Goal: Information Seeking & Learning: Compare options

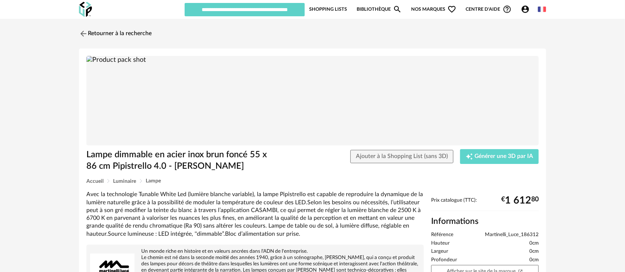
click at [499, 234] on span "Martinelli_Luce_186312" at bounding box center [512, 235] width 54 height 7
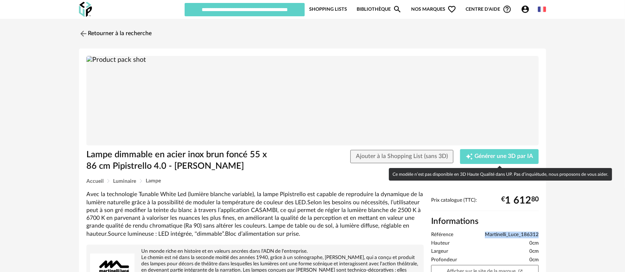
copy span "Martinelli_Luce_186312"
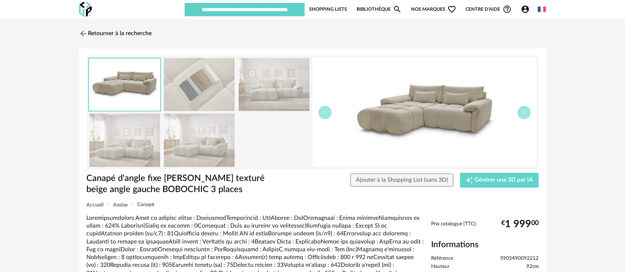
click at [511, 257] on span "5905490092212" at bounding box center [519, 259] width 39 height 7
copy span "5905490092212"
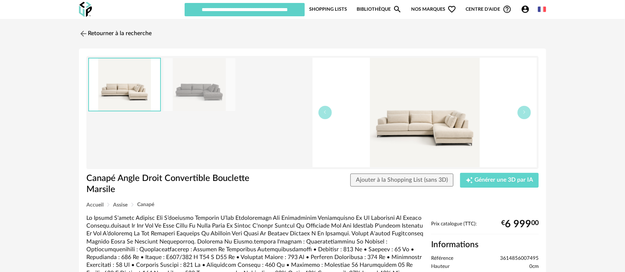
click at [405, 118] on img at bounding box center [424, 113] width 224 height 110
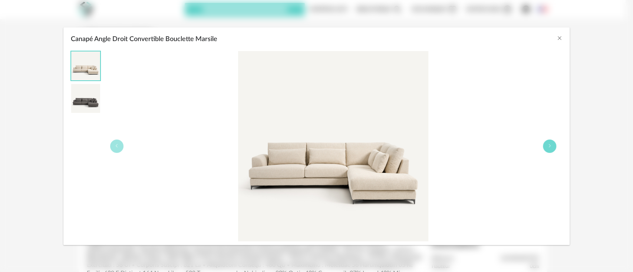
click at [544, 148] on button "Canapé Angle Droit Convertible Bouclette Marsile" at bounding box center [549, 146] width 13 height 13
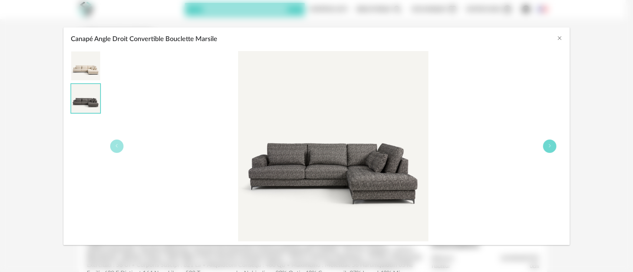
click at [545, 148] on button "Canapé Angle Droit Convertible Bouclette Marsile" at bounding box center [549, 146] width 13 height 13
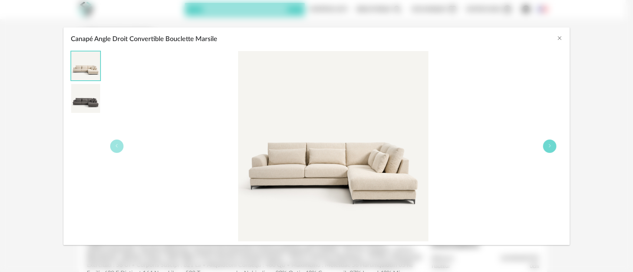
click at [545, 148] on button "Canapé Angle Droit Convertible Bouclette Marsile" at bounding box center [549, 146] width 13 height 13
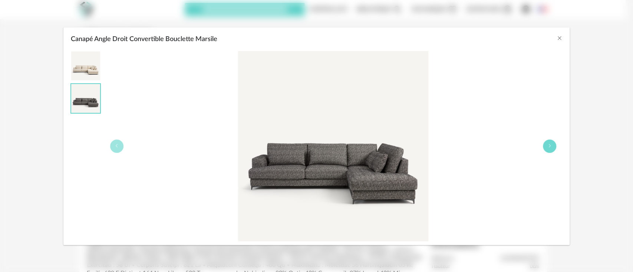
click at [545, 148] on button "Canapé Angle Droit Convertible Bouclette Marsile" at bounding box center [549, 146] width 13 height 13
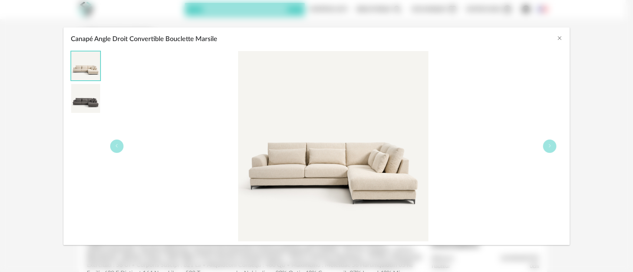
click at [587, 67] on div "Canapé Angle Droit Convertible Bouclette Marsile" at bounding box center [316, 136] width 633 height 272
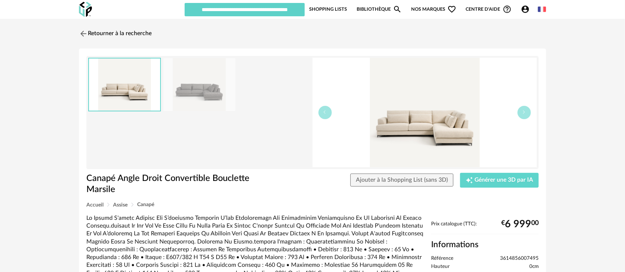
click at [510, 257] on span "3614856007495" at bounding box center [519, 259] width 39 height 7
copy span "3614856007495"
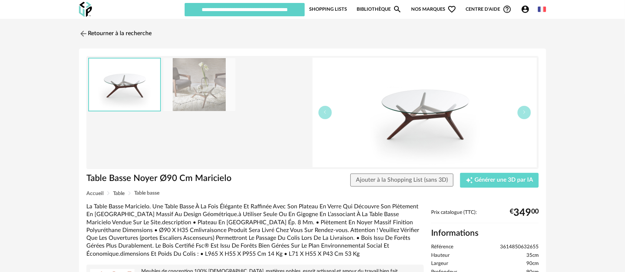
click at [515, 247] on span "3614850632655" at bounding box center [519, 247] width 39 height 7
copy span "3614850632655"
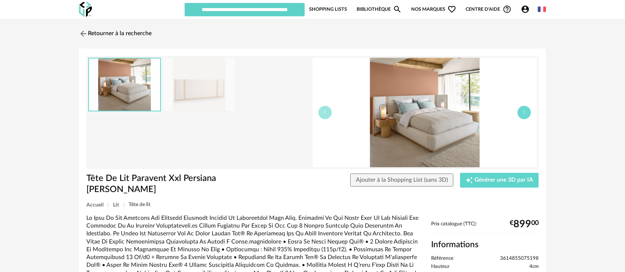
click at [529, 109] on button "button" at bounding box center [523, 112] width 13 height 13
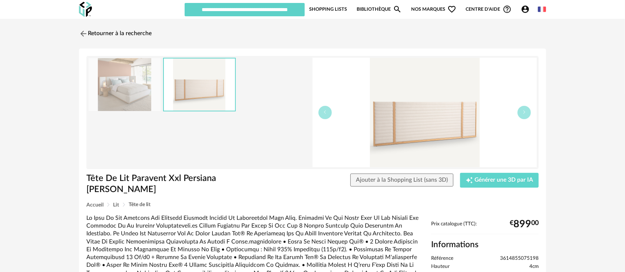
click at [436, 125] on img at bounding box center [424, 113] width 224 height 110
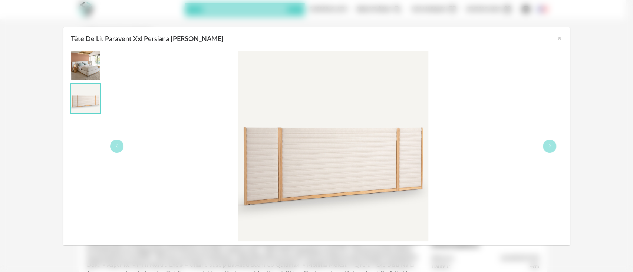
click at [602, 148] on div "Tête De Lit Paravent Xxl Persiana E.gallina" at bounding box center [316, 136] width 633 height 272
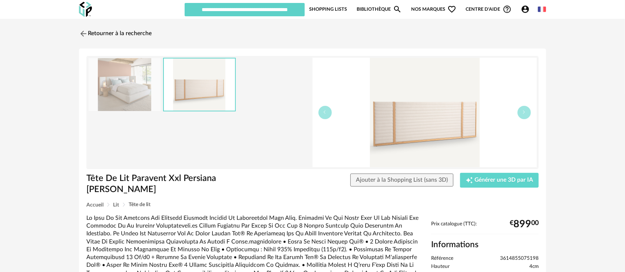
click at [521, 256] on span "3614855075198" at bounding box center [519, 259] width 39 height 7
copy span "3614855075198"
